Goal: Check status: Check status

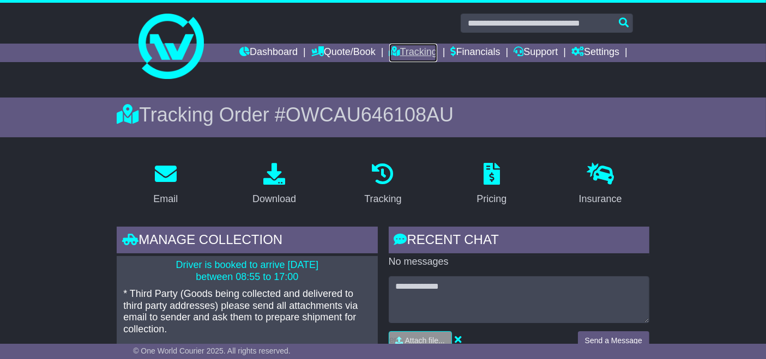
click at [411, 56] on link "Tracking" at bounding box center [413, 53] width 48 height 19
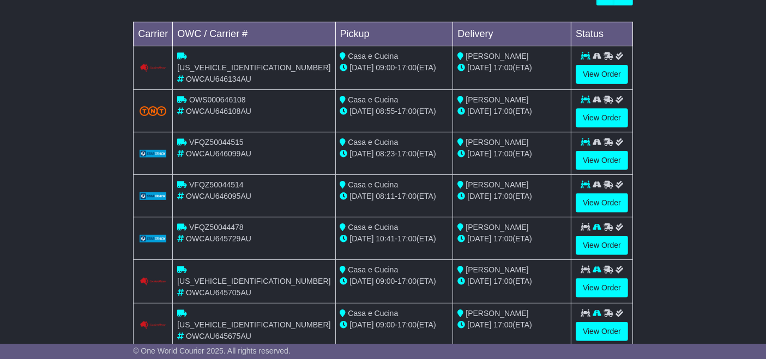
scroll to position [397, 0]
click at [604, 73] on link "View Order" at bounding box center [602, 74] width 52 height 19
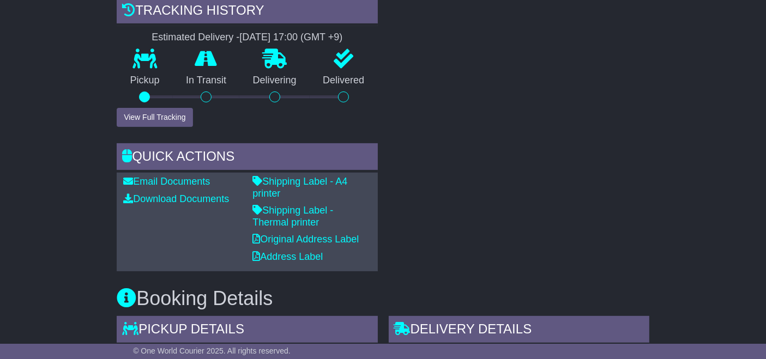
scroll to position [388, 0]
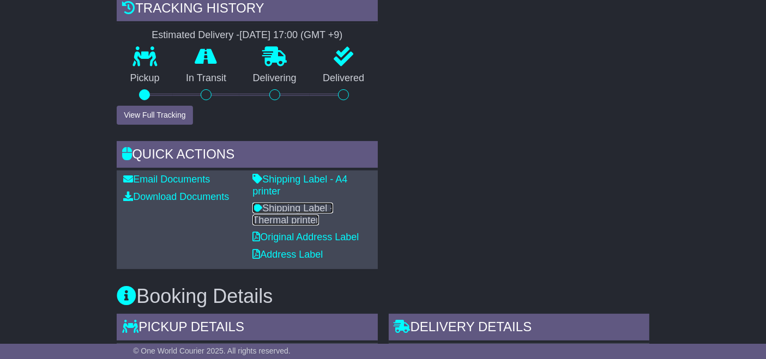
click at [333, 203] on link "Shipping Label - Thermal printer" at bounding box center [293, 214] width 81 height 23
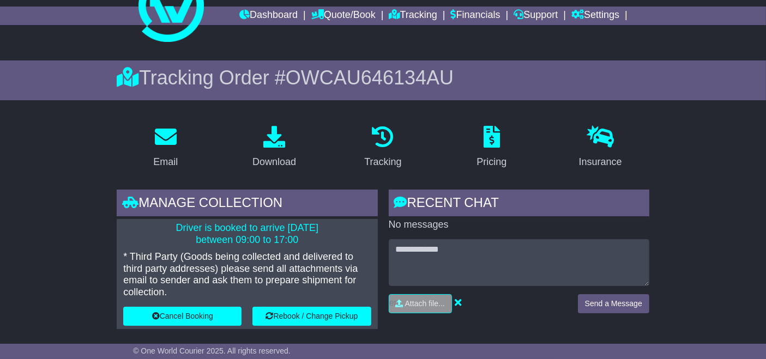
scroll to position [0, 0]
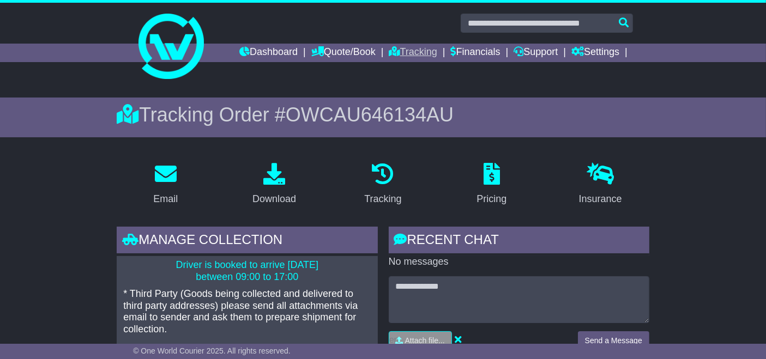
click at [423, 57] on link "Tracking" at bounding box center [413, 53] width 48 height 19
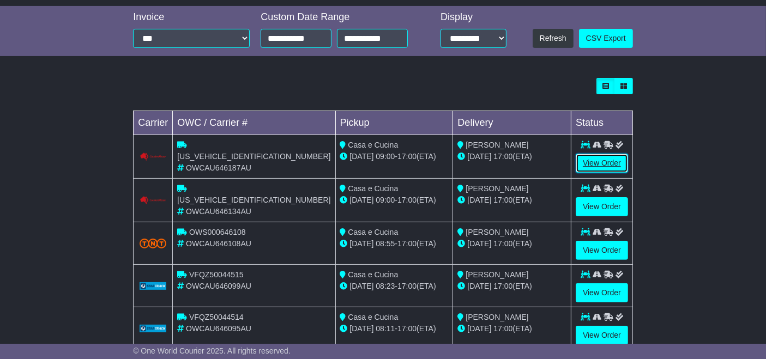
click at [599, 165] on link "View Order" at bounding box center [602, 163] width 52 height 19
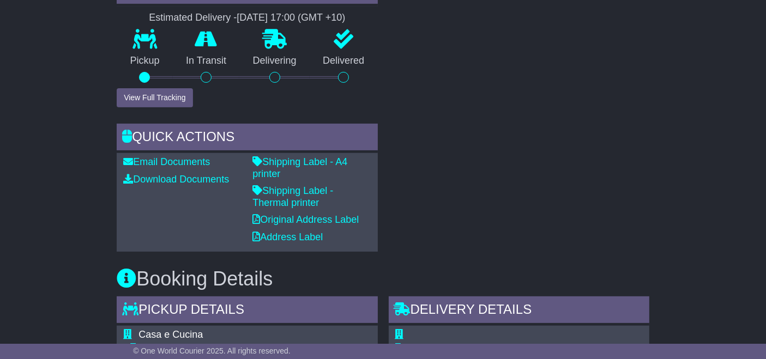
scroll to position [408, 0]
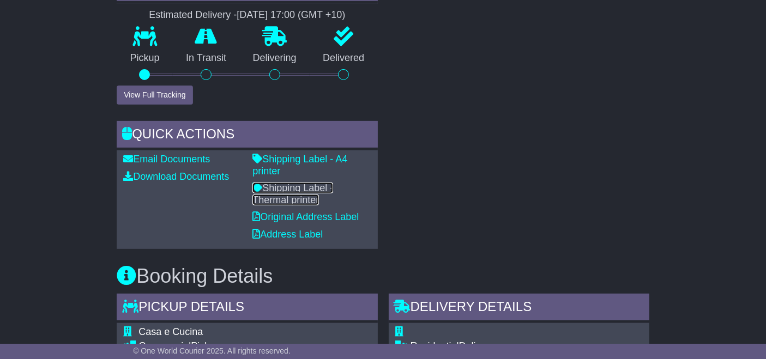
click at [333, 183] on link "Shipping Label - Thermal printer" at bounding box center [293, 194] width 81 height 23
